Goal: Information Seeking & Learning: Learn about a topic

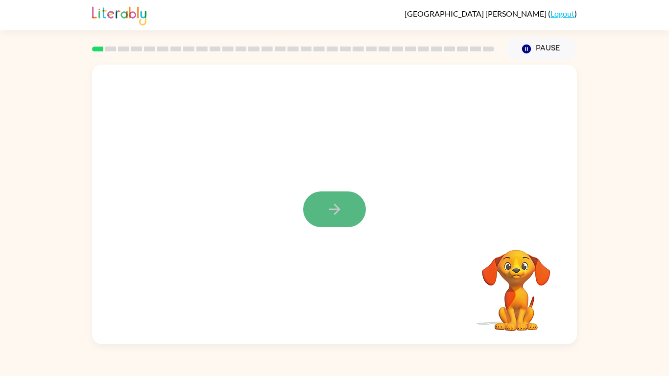
click at [332, 208] on icon "button" at bounding box center [334, 209] width 17 height 17
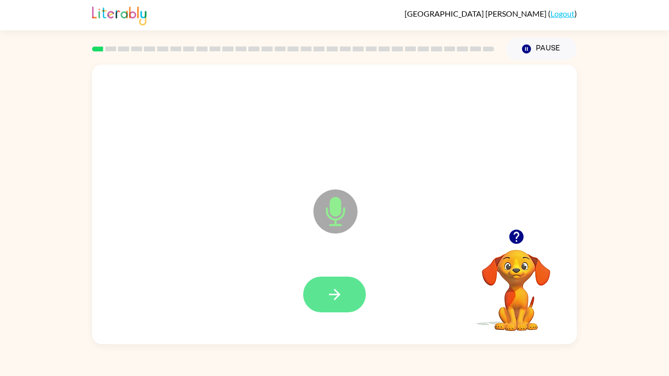
click at [348, 298] on button "button" at bounding box center [334, 295] width 63 height 36
click at [343, 299] on button "button" at bounding box center [334, 295] width 63 height 36
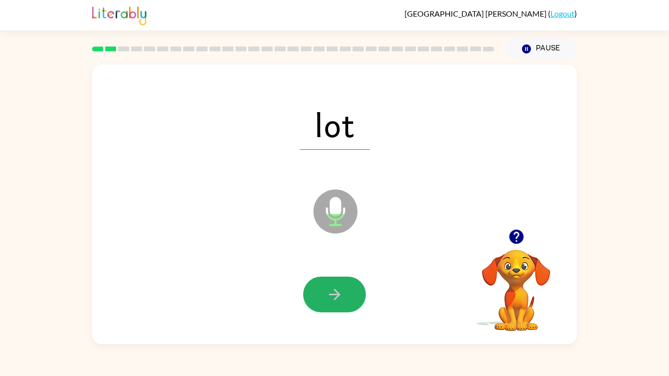
click at [343, 299] on button "button" at bounding box center [334, 295] width 63 height 36
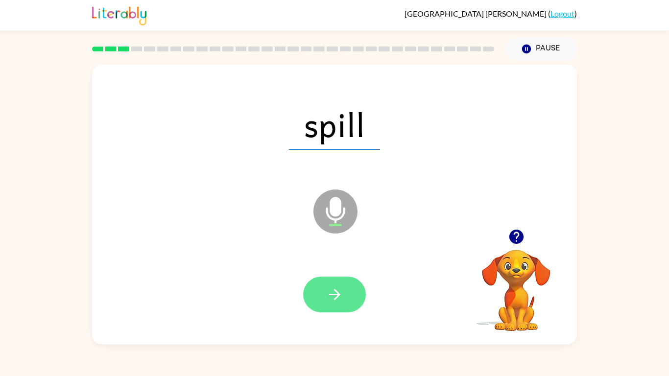
click at [328, 288] on icon "button" at bounding box center [334, 294] width 17 height 17
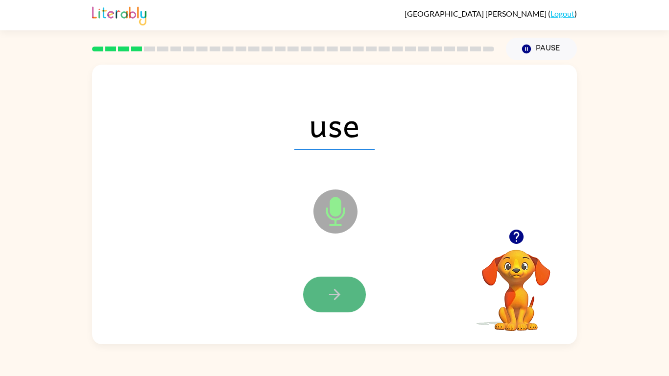
click at [329, 289] on icon "button" at bounding box center [334, 294] width 17 height 17
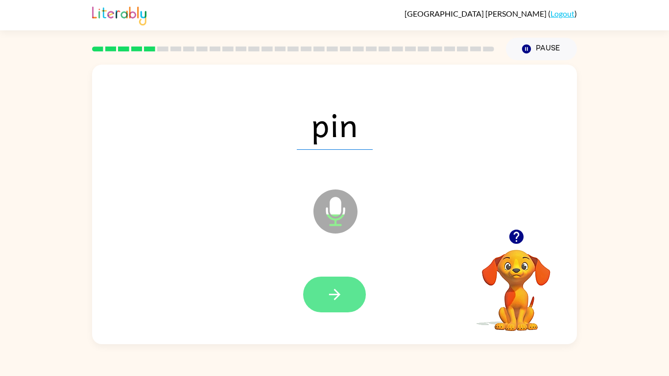
click at [332, 283] on button "button" at bounding box center [334, 295] width 63 height 36
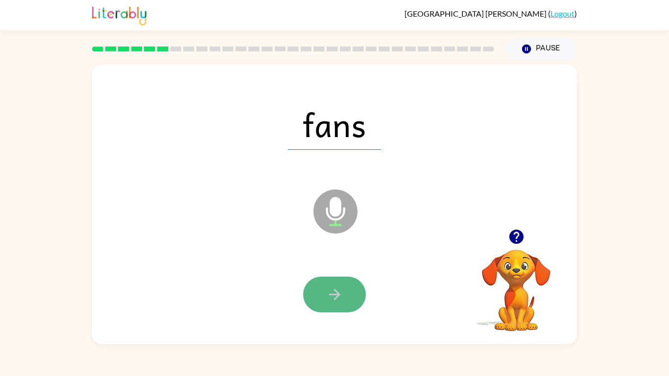
click at [333, 300] on icon "button" at bounding box center [334, 294] width 17 height 17
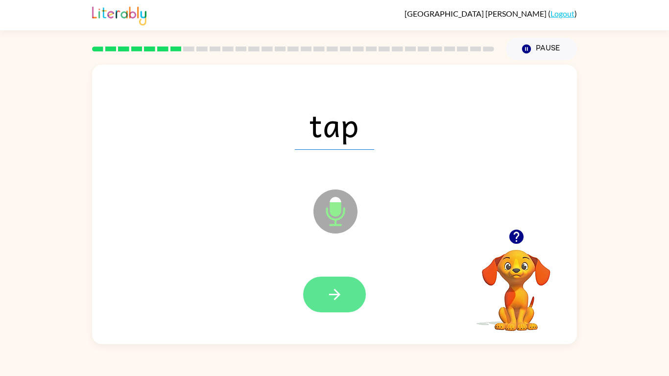
click at [342, 309] on button "button" at bounding box center [334, 295] width 63 height 36
click at [339, 297] on icon "button" at bounding box center [334, 294] width 17 height 17
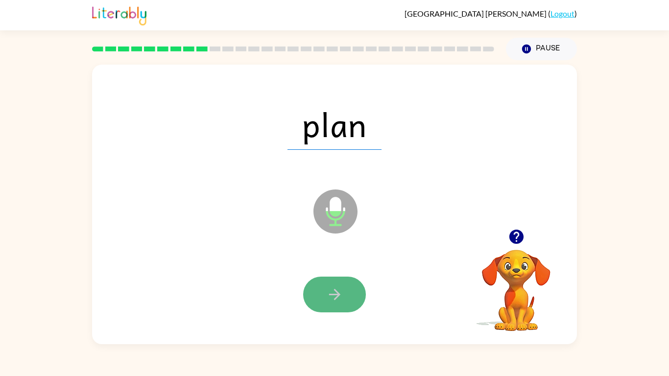
click at [324, 297] on button "button" at bounding box center [334, 295] width 63 height 36
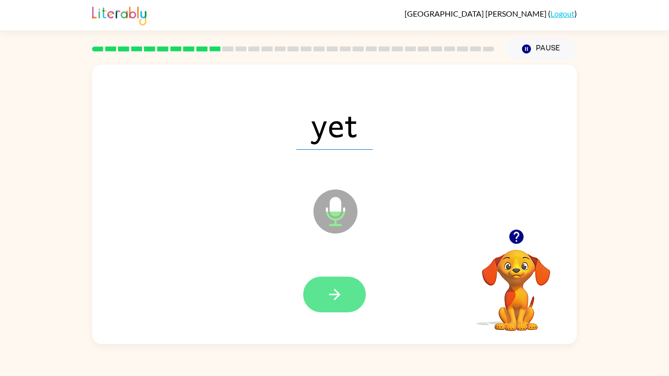
click at [343, 304] on button "button" at bounding box center [334, 295] width 63 height 36
click at [349, 285] on button "button" at bounding box center [334, 295] width 63 height 36
click at [318, 302] on button "button" at bounding box center [334, 295] width 63 height 36
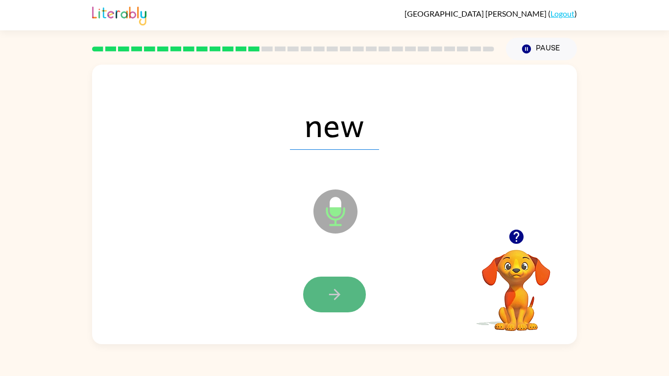
click at [330, 295] on icon "button" at bounding box center [334, 294] width 17 height 17
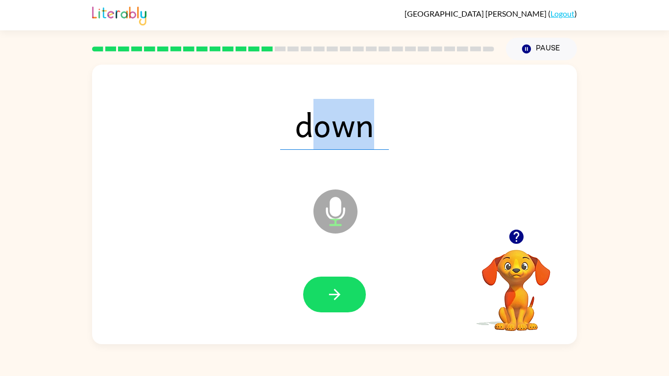
drag, startPoint x: 314, startPoint y: 146, endPoint x: 421, endPoint y: 142, distance: 107.4
click at [421, 142] on div "down" at bounding box center [334, 124] width 465 height 80
drag, startPoint x: 301, startPoint y: 143, endPoint x: 456, endPoint y: 133, distance: 155.1
click at [456, 133] on div "down" at bounding box center [334, 124] width 465 height 80
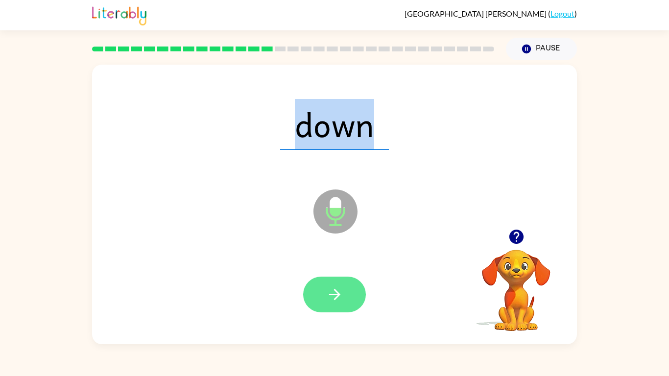
click at [328, 281] on button "button" at bounding box center [334, 295] width 63 height 36
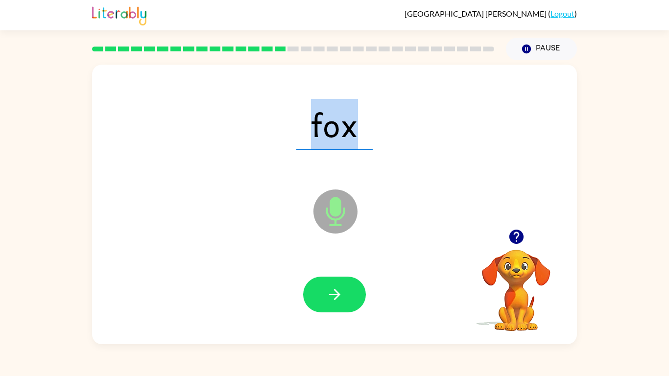
drag, startPoint x: 313, startPoint y: 127, endPoint x: 356, endPoint y: 127, distance: 43.1
click at [356, 127] on span "fox" at bounding box center [334, 124] width 76 height 51
click at [305, 143] on span "fox" at bounding box center [334, 124] width 76 height 51
drag, startPoint x: 313, startPoint y: 127, endPoint x: 359, endPoint y: 125, distance: 45.6
click at [359, 125] on span "fox" at bounding box center [334, 124] width 76 height 51
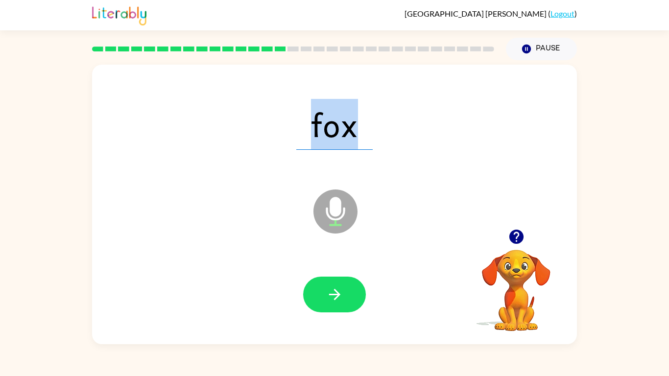
click at [297, 132] on span "fox" at bounding box center [334, 124] width 76 height 51
drag, startPoint x: 313, startPoint y: 123, endPoint x: 447, endPoint y: 167, distance: 141.5
click at [447, 167] on div "fox Microphone The Microphone is here when it is your turn to talk" at bounding box center [334, 205] width 485 height 280
click at [347, 282] on button "button" at bounding box center [334, 295] width 63 height 36
drag, startPoint x: 304, startPoint y: 135, endPoint x: 379, endPoint y: 129, distance: 75.2
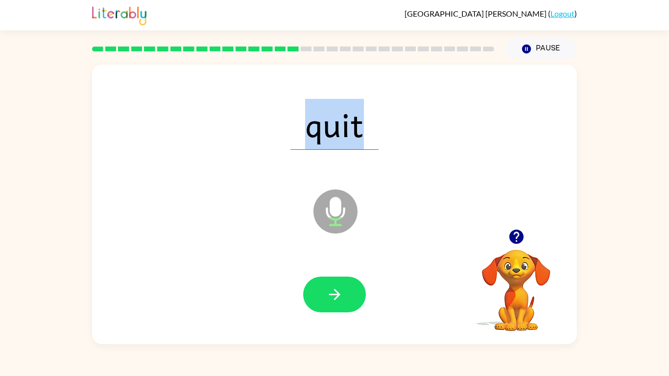
click at [379, 129] on div "quit" at bounding box center [334, 124] width 465 height 80
click at [255, 154] on div "quit" at bounding box center [334, 124] width 465 height 80
drag, startPoint x: 300, startPoint y: 131, endPoint x: 347, endPoint y: 131, distance: 47.5
click at [347, 131] on span "quit" at bounding box center [335, 124] width 88 height 51
click at [258, 138] on div "quit" at bounding box center [334, 124] width 465 height 80
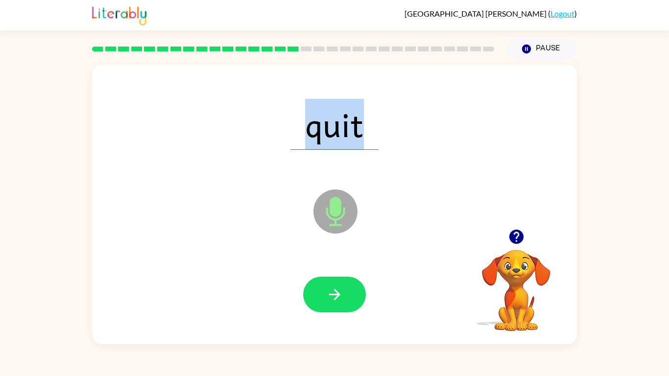
drag, startPoint x: 299, startPoint y: 126, endPoint x: 446, endPoint y: 169, distance: 153.2
click at [446, 169] on div "quit Microphone The Microphone is here when it is your turn to talk" at bounding box center [334, 205] width 485 height 280
click at [332, 298] on icon "button" at bounding box center [334, 294] width 17 height 17
drag, startPoint x: 315, startPoint y: 138, endPoint x: 364, endPoint y: 135, distance: 49.6
click at [364, 135] on span "sat" at bounding box center [335, 124] width 76 height 51
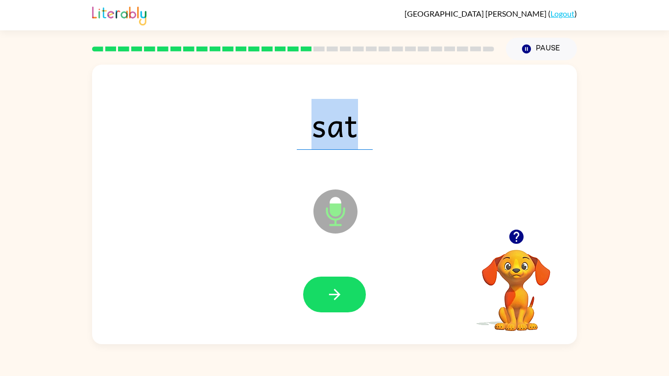
click at [309, 141] on span "sat" at bounding box center [335, 124] width 76 height 51
drag, startPoint x: 309, startPoint y: 130, endPoint x: 379, endPoint y: 125, distance: 69.7
click at [379, 125] on div "sat" at bounding box center [334, 124] width 465 height 80
click at [302, 128] on span "sat" at bounding box center [335, 124] width 76 height 51
drag, startPoint x: 311, startPoint y: 129, endPoint x: 379, endPoint y: 186, distance: 88.4
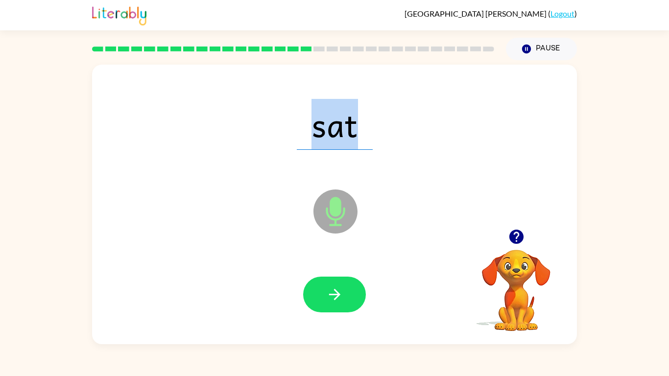
click at [379, 186] on div "sat Microphone The Microphone is here when it is your turn to talk" at bounding box center [334, 205] width 485 height 280
click at [328, 302] on icon "button" at bounding box center [334, 294] width 17 height 17
drag, startPoint x: 316, startPoint y: 129, endPoint x: 380, endPoint y: 131, distance: 64.2
click at [380, 131] on div "leg" at bounding box center [334, 124] width 465 height 80
click at [304, 122] on span "leg" at bounding box center [334, 124] width 73 height 51
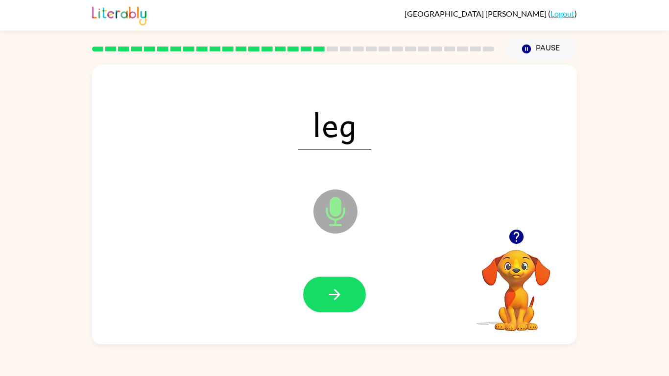
drag, startPoint x: 317, startPoint y: 120, endPoint x: 362, endPoint y: 119, distance: 45.1
click at [362, 119] on span "leg" at bounding box center [334, 124] width 73 height 51
drag, startPoint x: 315, startPoint y: 128, endPoint x: 368, endPoint y: 126, distance: 53.4
click at [368, 126] on span "leg" at bounding box center [334, 124] width 73 height 51
click at [313, 130] on span "leg" at bounding box center [334, 124] width 73 height 51
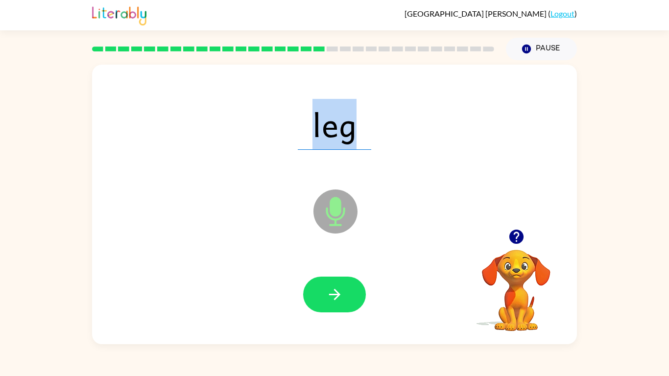
drag, startPoint x: 313, startPoint y: 130, endPoint x: 418, endPoint y: 136, distance: 105.5
click at [418, 136] on div "leg" at bounding box center [334, 124] width 465 height 80
click at [346, 290] on button "button" at bounding box center [334, 295] width 63 height 36
drag, startPoint x: 305, startPoint y: 129, endPoint x: 316, endPoint y: 128, distance: 11.8
click at [316, 128] on span "van" at bounding box center [334, 124] width 83 height 51
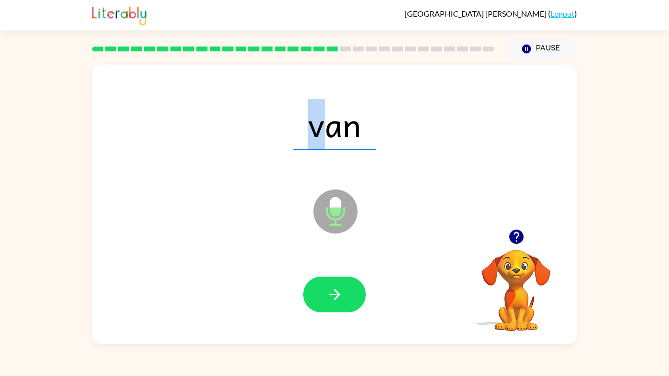
click at [288, 138] on div "van" at bounding box center [334, 124] width 465 height 80
drag, startPoint x: 308, startPoint y: 127, endPoint x: 384, endPoint y: 122, distance: 75.7
click at [384, 122] on div "van" at bounding box center [334, 124] width 465 height 80
click at [281, 146] on div "van" at bounding box center [334, 124] width 465 height 80
drag, startPoint x: 307, startPoint y: 117, endPoint x: 527, endPoint y: 124, distance: 220.1
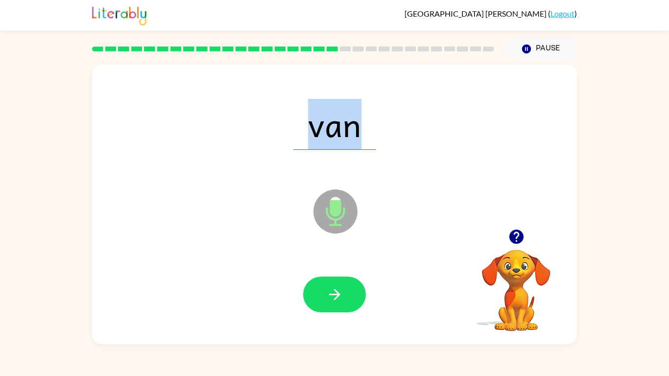
click at [527, 124] on div "van" at bounding box center [334, 124] width 465 height 80
click at [341, 287] on icon "button" at bounding box center [334, 294] width 17 height 17
drag, startPoint x: 309, startPoint y: 126, endPoint x: 409, endPoint y: 135, distance: 100.4
click at [409, 135] on div "pull" at bounding box center [334, 124] width 465 height 80
click at [310, 132] on span "pull" at bounding box center [334, 124] width 85 height 51
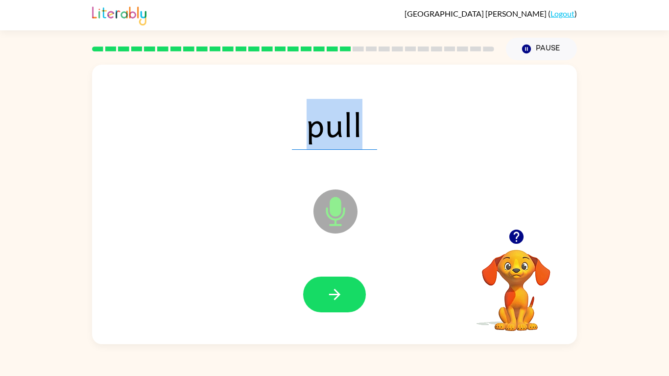
drag, startPoint x: 305, startPoint y: 123, endPoint x: 365, endPoint y: 130, distance: 60.6
click at [365, 130] on span "pull" at bounding box center [334, 124] width 85 height 51
click at [311, 132] on span "pull" at bounding box center [334, 124] width 85 height 51
drag, startPoint x: 309, startPoint y: 132, endPoint x: 372, endPoint y: 140, distance: 63.7
click at [372, 140] on span "pull" at bounding box center [334, 124] width 85 height 51
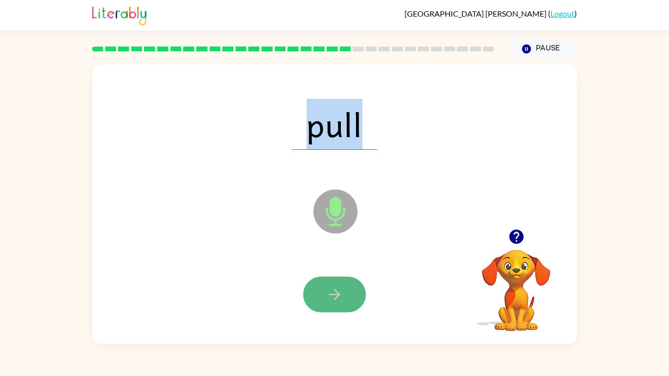
click at [352, 288] on button "button" at bounding box center [334, 295] width 63 height 36
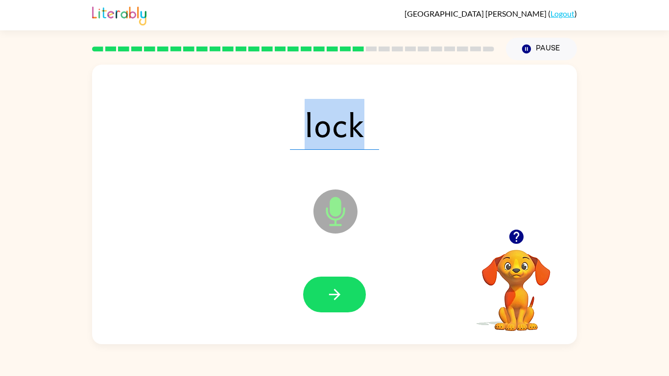
drag, startPoint x: 308, startPoint y: 131, endPoint x: 389, endPoint y: 134, distance: 81.9
click at [389, 134] on div "lock" at bounding box center [334, 124] width 465 height 80
click at [296, 145] on span "lock" at bounding box center [334, 124] width 89 height 51
drag, startPoint x: 306, startPoint y: 133, endPoint x: 340, endPoint y: 128, distance: 33.7
click at [340, 128] on span "lock" at bounding box center [334, 124] width 89 height 51
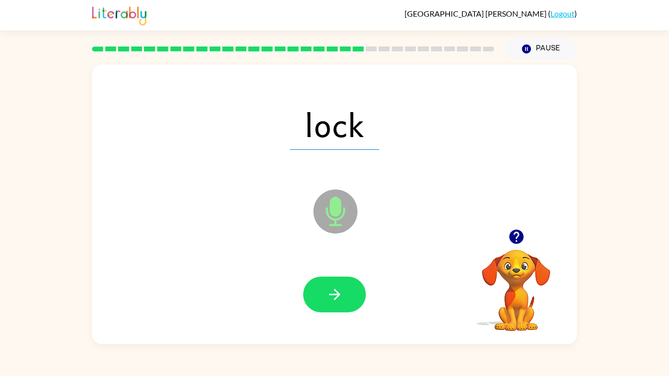
click at [348, 130] on span "lock" at bounding box center [334, 124] width 89 height 51
drag, startPoint x: 332, startPoint y: 134, endPoint x: 390, endPoint y: 129, distance: 58.5
click at [390, 129] on div "lock" at bounding box center [334, 124] width 465 height 80
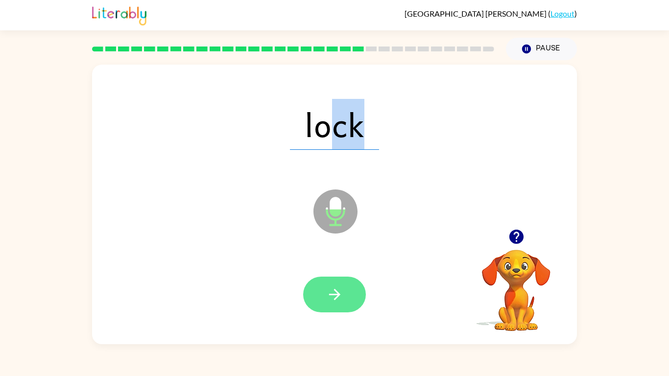
click at [338, 294] on icon "button" at bounding box center [334, 294] width 11 height 11
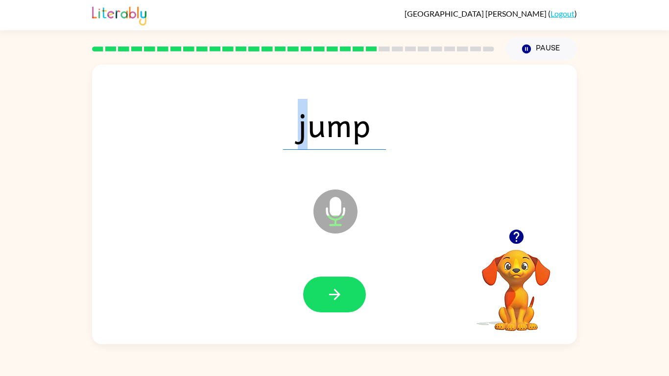
drag, startPoint x: 301, startPoint y: 134, endPoint x: 314, endPoint y: 138, distance: 13.8
click at [314, 138] on span "jump" at bounding box center [334, 124] width 103 height 51
click at [286, 137] on span "jump" at bounding box center [334, 124] width 103 height 51
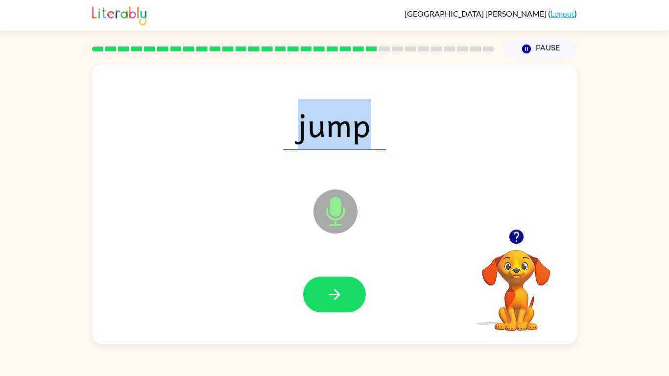
drag, startPoint x: 302, startPoint y: 130, endPoint x: 373, endPoint y: 121, distance: 71.7
click at [373, 121] on span "jump" at bounding box center [334, 124] width 103 height 51
click at [229, 124] on div "jump" at bounding box center [334, 124] width 465 height 80
drag, startPoint x: 301, startPoint y: 132, endPoint x: 410, endPoint y: 121, distance: 109.3
click at [410, 121] on div "jump" at bounding box center [334, 124] width 465 height 80
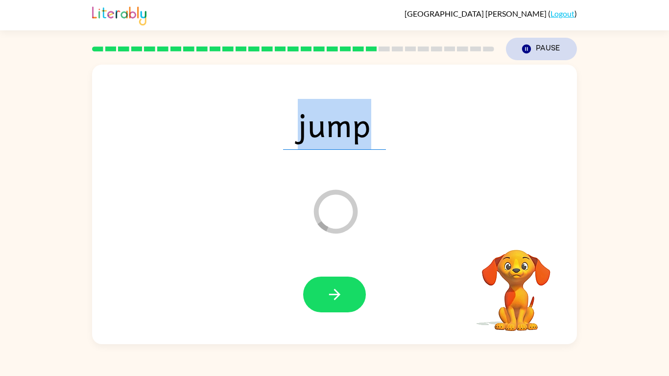
click at [531, 47] on icon "Pause" at bounding box center [526, 49] width 11 height 11
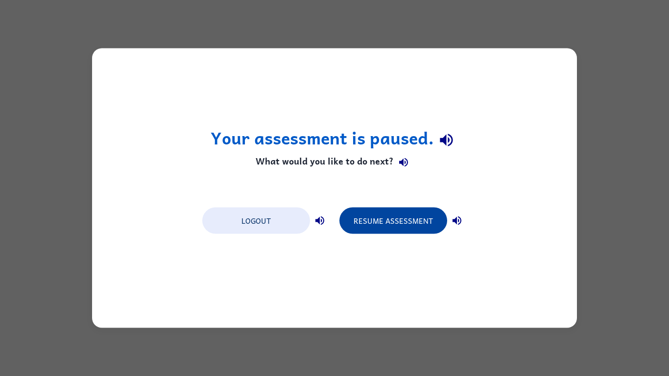
click at [391, 228] on button "Resume Assessment" at bounding box center [394, 221] width 108 height 26
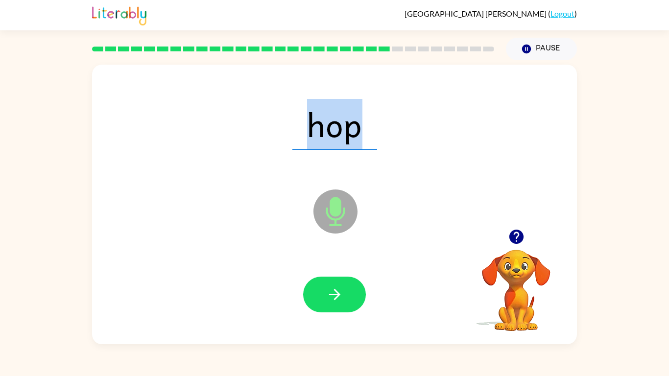
drag, startPoint x: 308, startPoint y: 133, endPoint x: 376, endPoint y: 127, distance: 68.4
click at [376, 127] on span "hop" at bounding box center [334, 124] width 85 height 51
click at [301, 146] on span "hop" at bounding box center [334, 124] width 85 height 51
drag, startPoint x: 308, startPoint y: 131, endPoint x: 370, endPoint y: 129, distance: 61.8
click at [370, 129] on span "hop" at bounding box center [334, 124] width 85 height 51
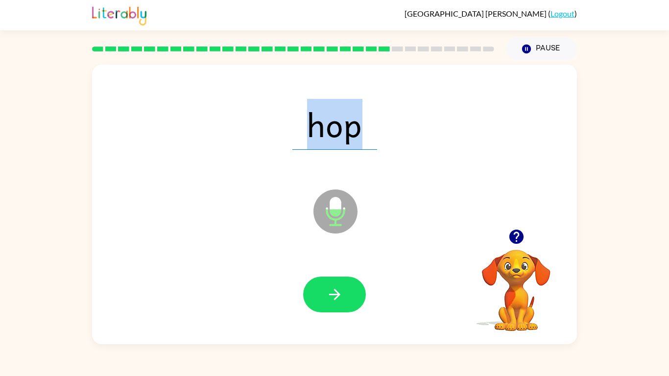
click at [288, 124] on div "hop" at bounding box center [334, 124] width 465 height 80
drag, startPoint x: 308, startPoint y: 125, endPoint x: 464, endPoint y: 125, distance: 155.8
click at [464, 125] on div "hop" at bounding box center [334, 124] width 465 height 80
click at [543, 43] on button "Pause Pause" at bounding box center [541, 49] width 71 height 23
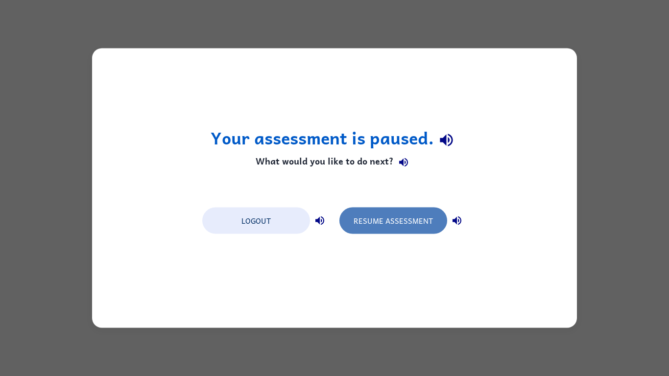
click at [421, 226] on button "Resume Assessment" at bounding box center [394, 221] width 108 height 26
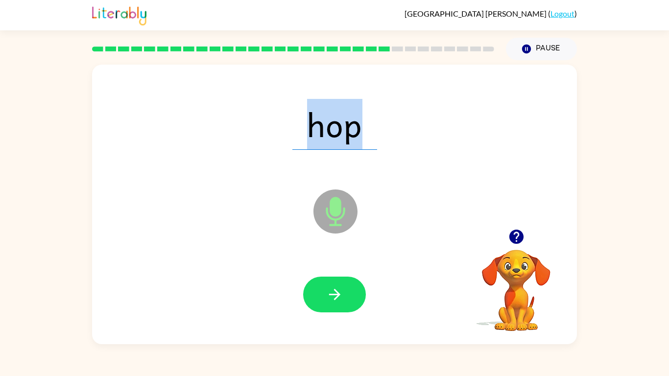
drag, startPoint x: 309, startPoint y: 134, endPoint x: 374, endPoint y: 135, distance: 65.7
click at [374, 135] on span "hop" at bounding box center [334, 124] width 85 height 51
click at [297, 138] on span "hop" at bounding box center [334, 124] width 85 height 51
drag, startPoint x: 309, startPoint y: 132, endPoint x: 400, endPoint y: 139, distance: 90.9
click at [400, 139] on div "hop" at bounding box center [334, 124] width 465 height 80
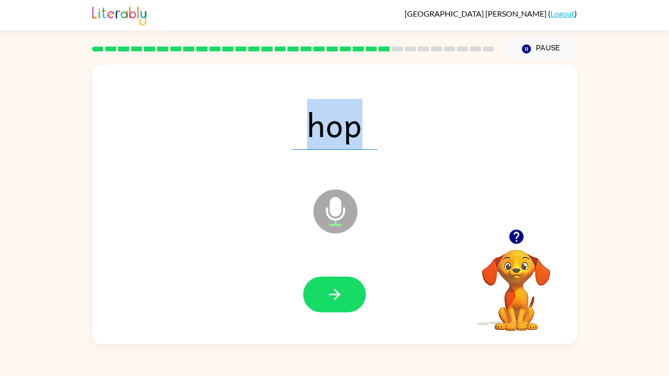
click at [312, 139] on span "hop" at bounding box center [334, 124] width 85 height 51
drag, startPoint x: 309, startPoint y: 127, endPoint x: 461, endPoint y: 116, distance: 152.8
click at [461, 116] on div "hop" at bounding box center [334, 124] width 465 height 80
click at [334, 294] on icon "button" at bounding box center [334, 294] width 11 height 11
drag, startPoint x: 299, startPoint y: 128, endPoint x: 381, endPoint y: 128, distance: 81.8
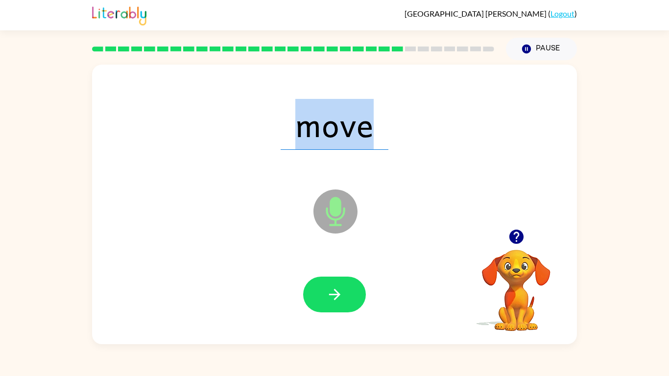
click at [381, 128] on span "move" at bounding box center [335, 124] width 108 height 51
click at [301, 133] on span "move" at bounding box center [335, 124] width 108 height 51
drag, startPoint x: 299, startPoint y: 132, endPoint x: 457, endPoint y: 117, distance: 158.5
click at [457, 117] on div "move" at bounding box center [334, 124] width 465 height 80
click at [278, 138] on div "move" at bounding box center [334, 124] width 465 height 80
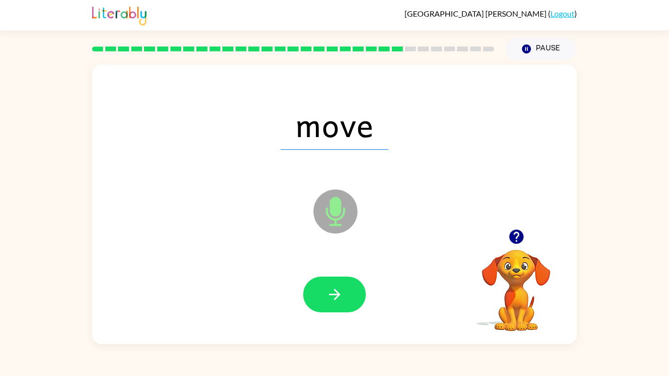
click at [298, 130] on span "move" at bounding box center [335, 124] width 108 height 51
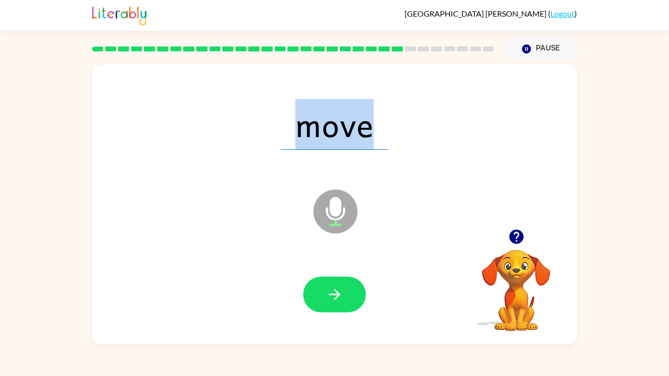
drag, startPoint x: 298, startPoint y: 130, endPoint x: 537, endPoint y: 66, distance: 247.1
click at [537, 66] on div "move Microphone The Microphone is here when it is your turn to talk" at bounding box center [334, 205] width 485 height 280
click at [339, 296] on icon "button" at bounding box center [334, 294] width 17 height 17
drag, startPoint x: 302, startPoint y: 128, endPoint x: 375, endPoint y: 132, distance: 73.1
click at [375, 132] on span "slick" at bounding box center [335, 124] width 96 height 51
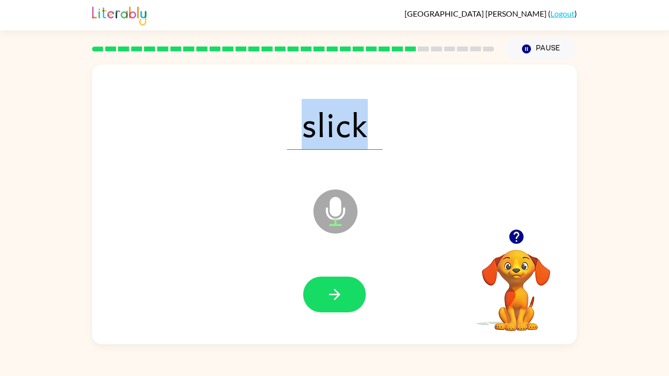
click at [242, 143] on div "slick" at bounding box center [334, 124] width 465 height 80
drag, startPoint x: 311, startPoint y: 127, endPoint x: 420, endPoint y: 99, distance: 112.8
click at [420, 99] on div "slick" at bounding box center [334, 124] width 465 height 80
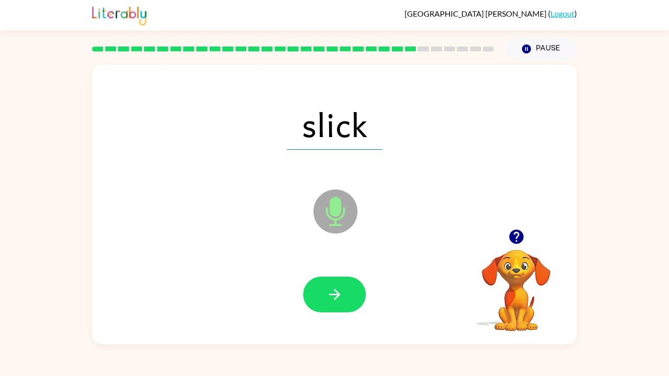
click at [277, 122] on div "slick" at bounding box center [334, 124] width 465 height 80
drag, startPoint x: 337, startPoint y: 131, endPoint x: 414, endPoint y: 133, distance: 77.9
click at [414, 133] on div "slick" at bounding box center [334, 124] width 465 height 80
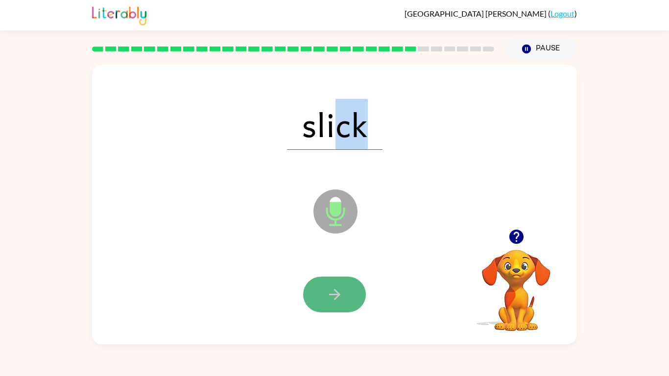
click at [341, 300] on icon "button" at bounding box center [334, 294] width 17 height 17
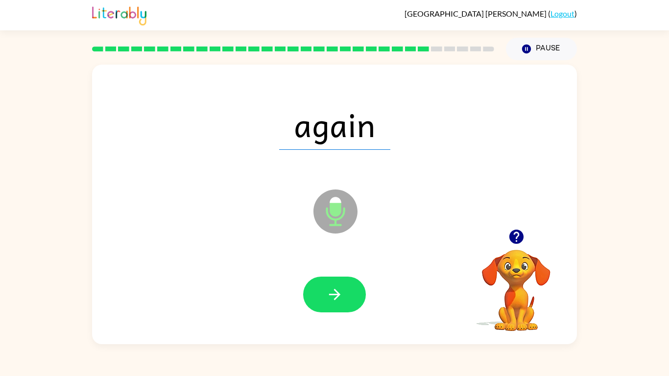
click at [516, 235] on icon "button" at bounding box center [516, 237] width 14 height 14
drag, startPoint x: 347, startPoint y: 130, endPoint x: 548, endPoint y: 197, distance: 211.8
click at [548, 197] on div "again Microphone The Microphone is here when it is your turn to talk" at bounding box center [334, 205] width 485 height 280
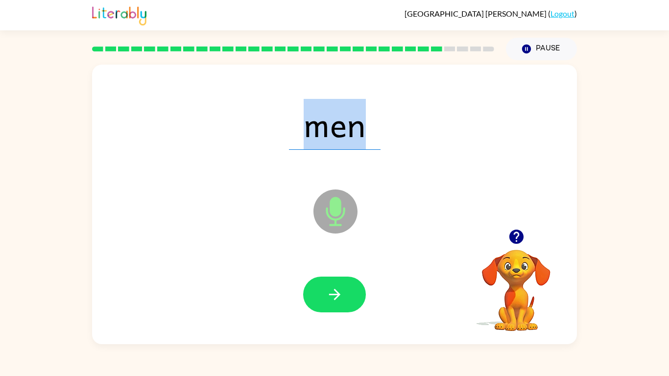
drag, startPoint x: 306, startPoint y: 131, endPoint x: 434, endPoint y: 135, distance: 127.9
click at [434, 135] on div "men" at bounding box center [334, 124] width 465 height 80
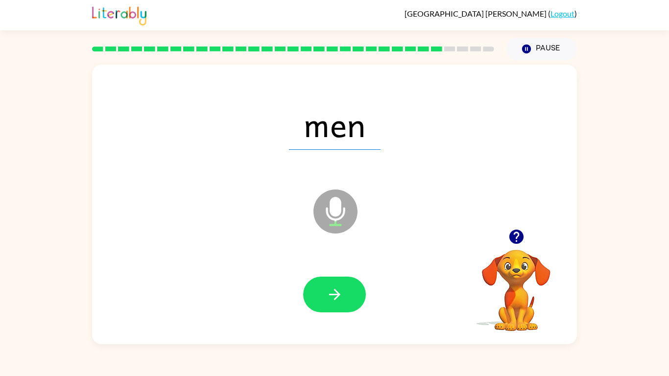
click at [327, 315] on div at bounding box center [334, 295] width 465 height 80
click at [333, 306] on button "button" at bounding box center [334, 295] width 63 height 36
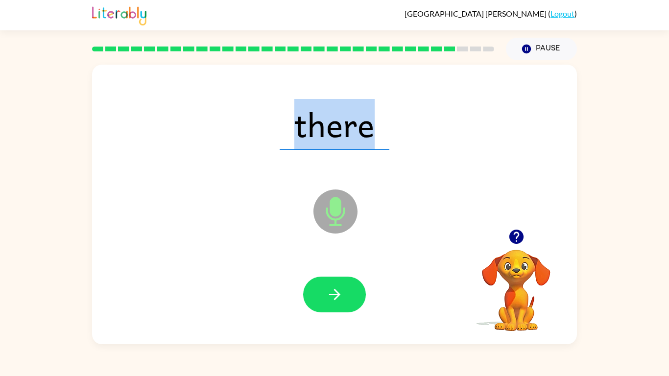
drag, startPoint x: 289, startPoint y: 132, endPoint x: 420, endPoint y: 156, distance: 133.9
click at [420, 156] on div "there" at bounding box center [334, 124] width 465 height 80
click at [327, 279] on button "button" at bounding box center [334, 295] width 63 height 36
drag, startPoint x: 287, startPoint y: 130, endPoint x: 428, endPoint y: 129, distance: 141.6
click at [428, 129] on div "school" at bounding box center [334, 124] width 465 height 80
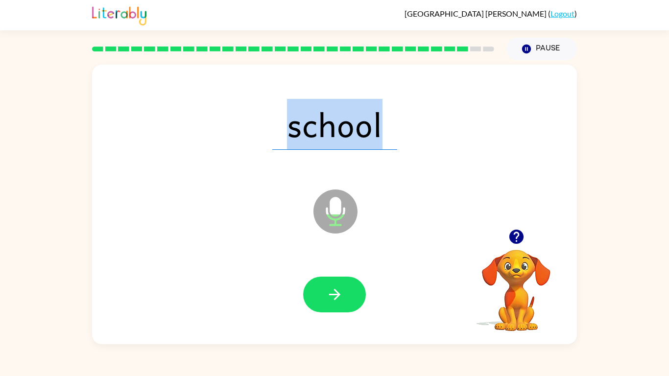
click at [280, 152] on div "school" at bounding box center [334, 124] width 465 height 80
drag, startPoint x: 293, startPoint y: 132, endPoint x: 387, endPoint y: 134, distance: 94.1
click at [387, 134] on span "school" at bounding box center [334, 124] width 125 height 51
click at [391, 135] on span "school" at bounding box center [334, 124] width 125 height 51
drag, startPoint x: 306, startPoint y: 134, endPoint x: 375, endPoint y: 144, distance: 69.8
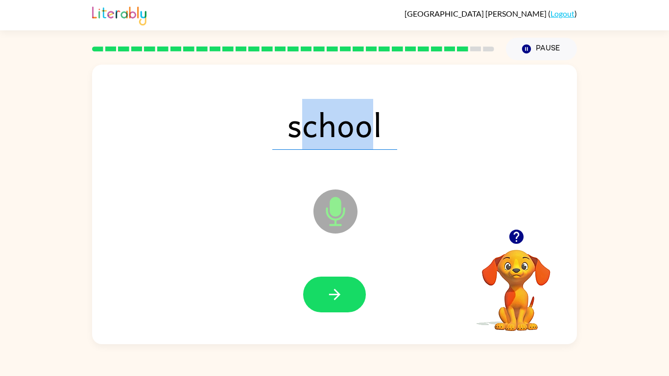
click at [375, 144] on span "school" at bounding box center [334, 124] width 125 height 51
click at [323, 293] on button "button" at bounding box center [334, 295] width 63 height 36
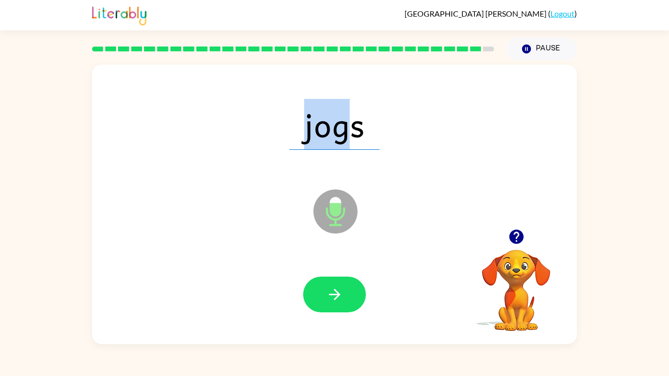
drag, startPoint x: 306, startPoint y: 135, endPoint x: 353, endPoint y: 128, distance: 47.5
click at [353, 128] on span "jogs" at bounding box center [335, 124] width 90 height 51
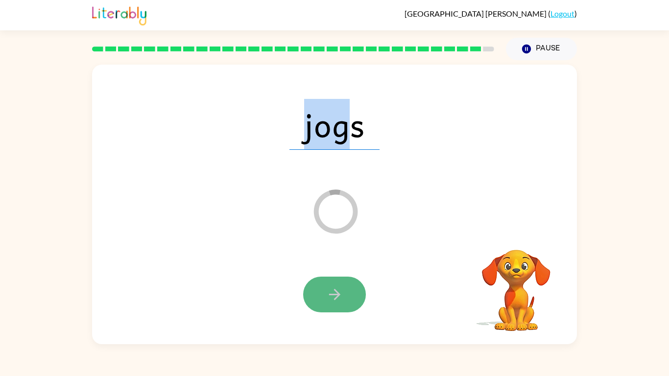
click at [324, 297] on button "button" at bounding box center [334, 295] width 63 height 36
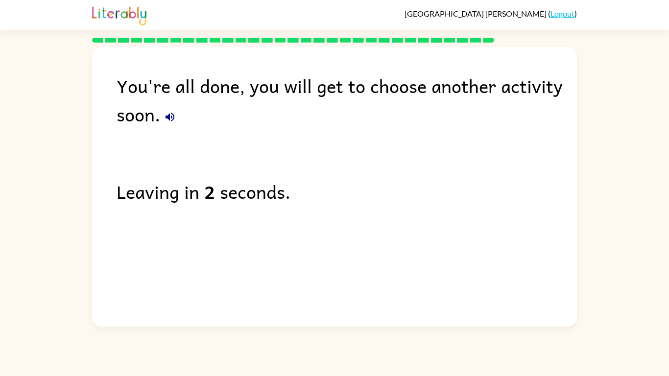
click at [168, 120] on icon "button" at bounding box center [170, 117] width 12 height 12
